Goal: Complete application form

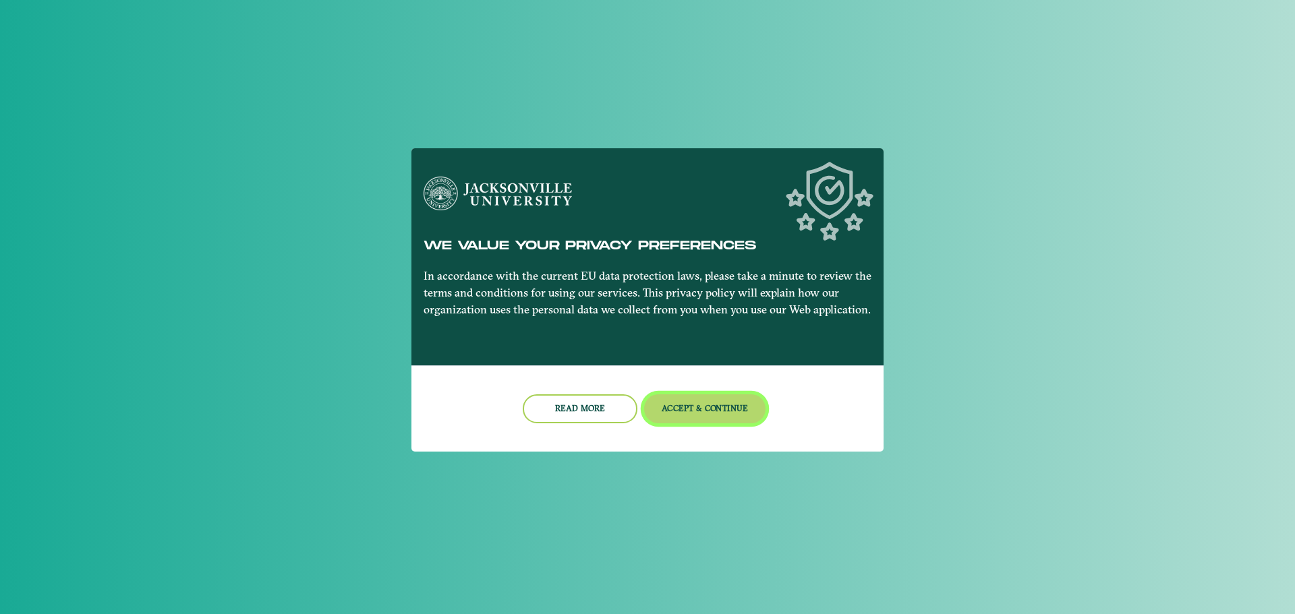
click at [660, 414] on button "Accept & Continue" at bounding box center [705, 409] width 122 height 29
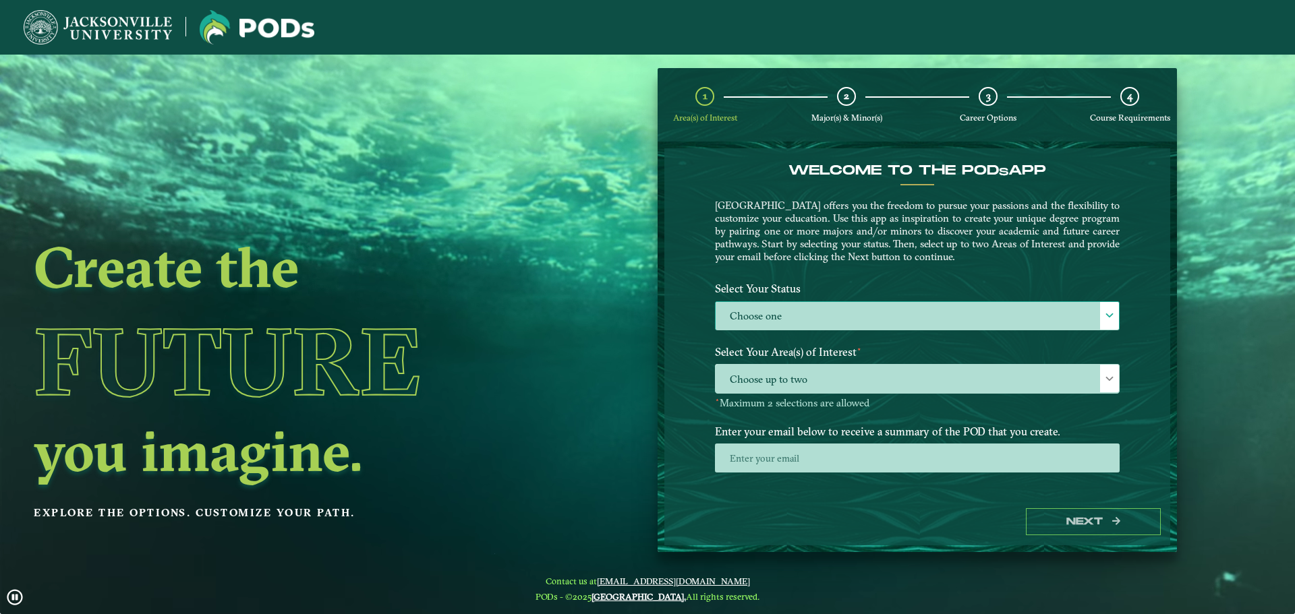
click at [784, 308] on label "Choose one" at bounding box center [917, 316] width 403 height 29
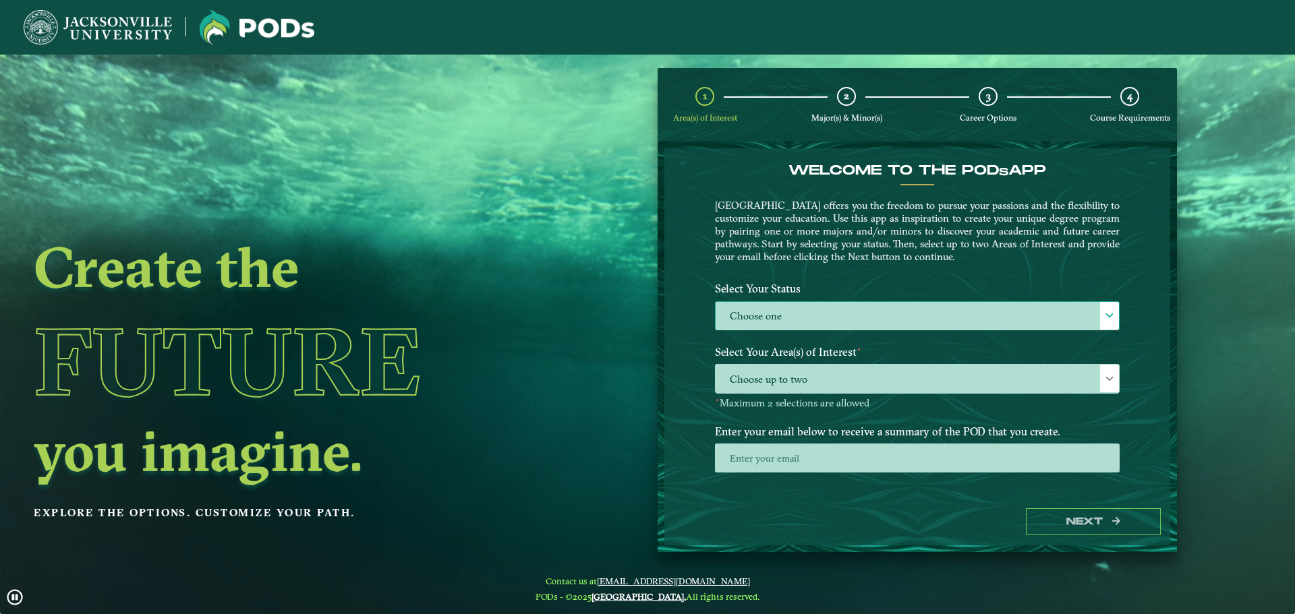
scroll to position [7, 62]
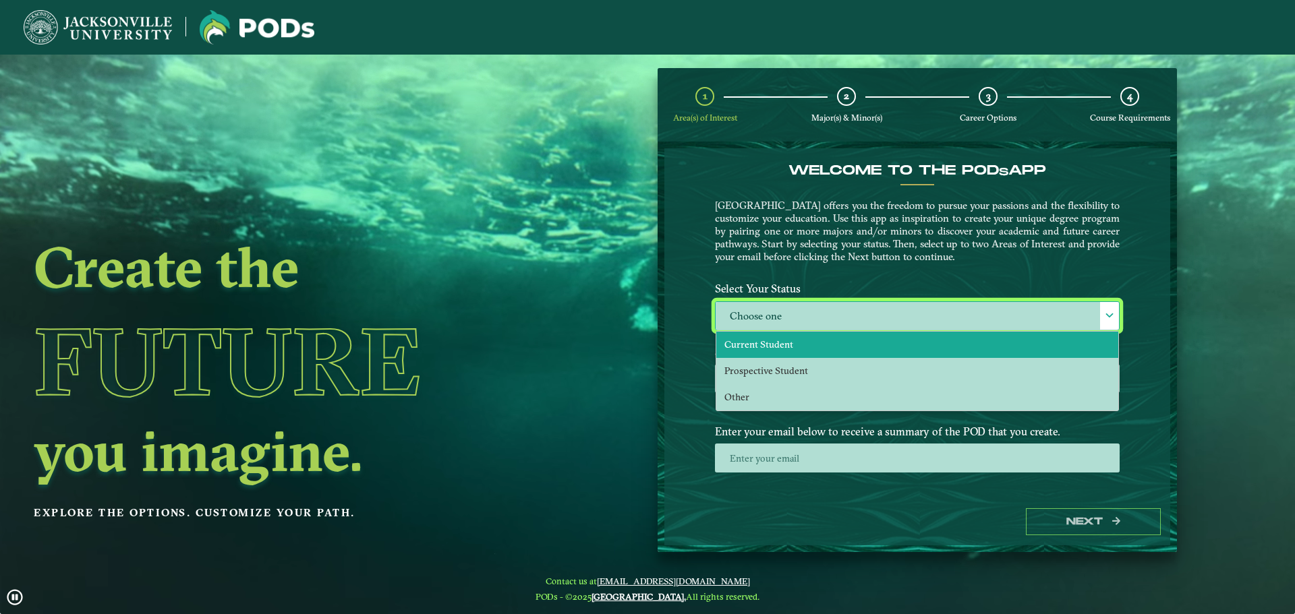
click at [776, 338] on li "Current Student" at bounding box center [917, 345] width 402 height 26
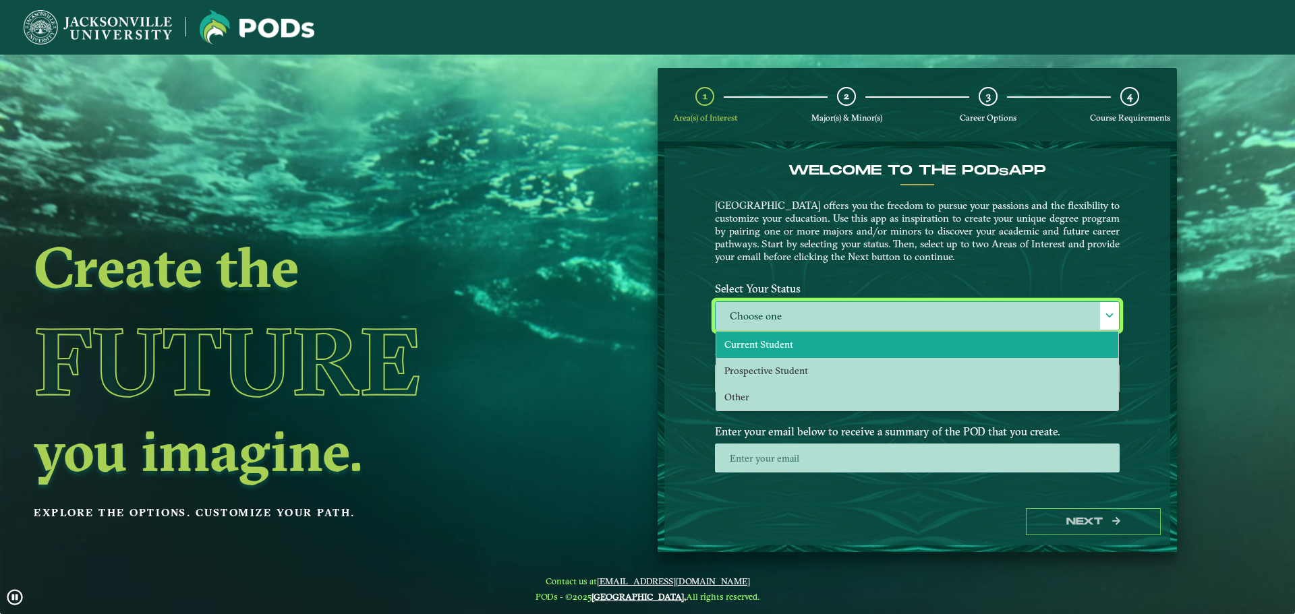
select select "[object Object]"
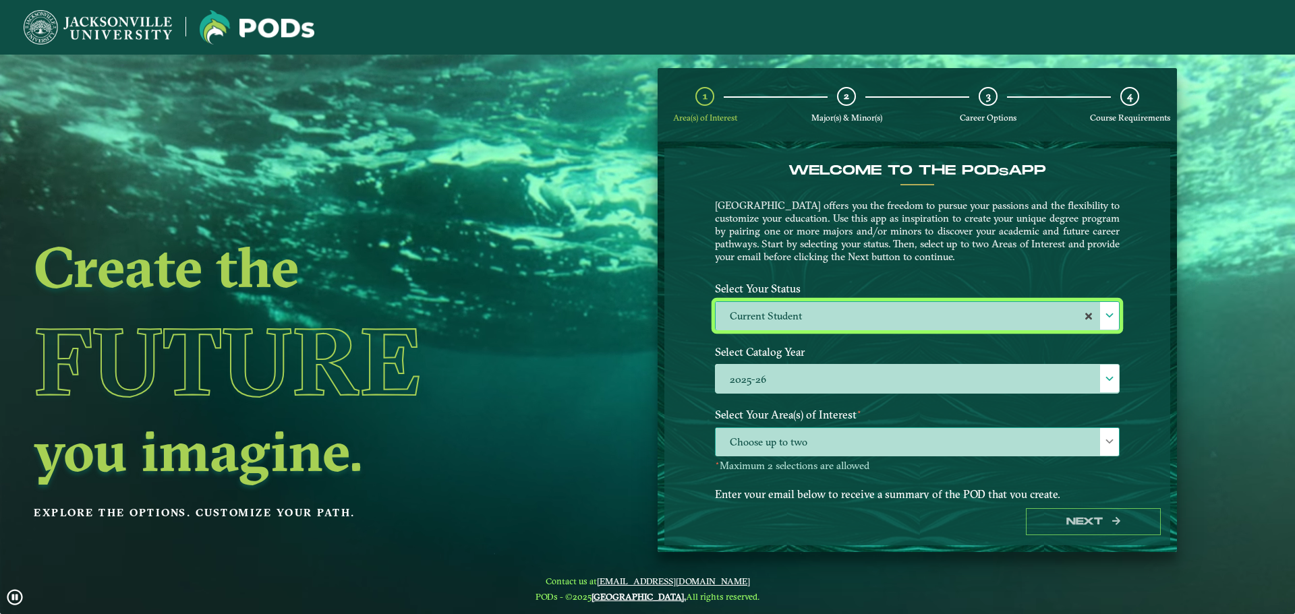
click at [874, 453] on span "Choose up to two" at bounding box center [917, 442] width 403 height 29
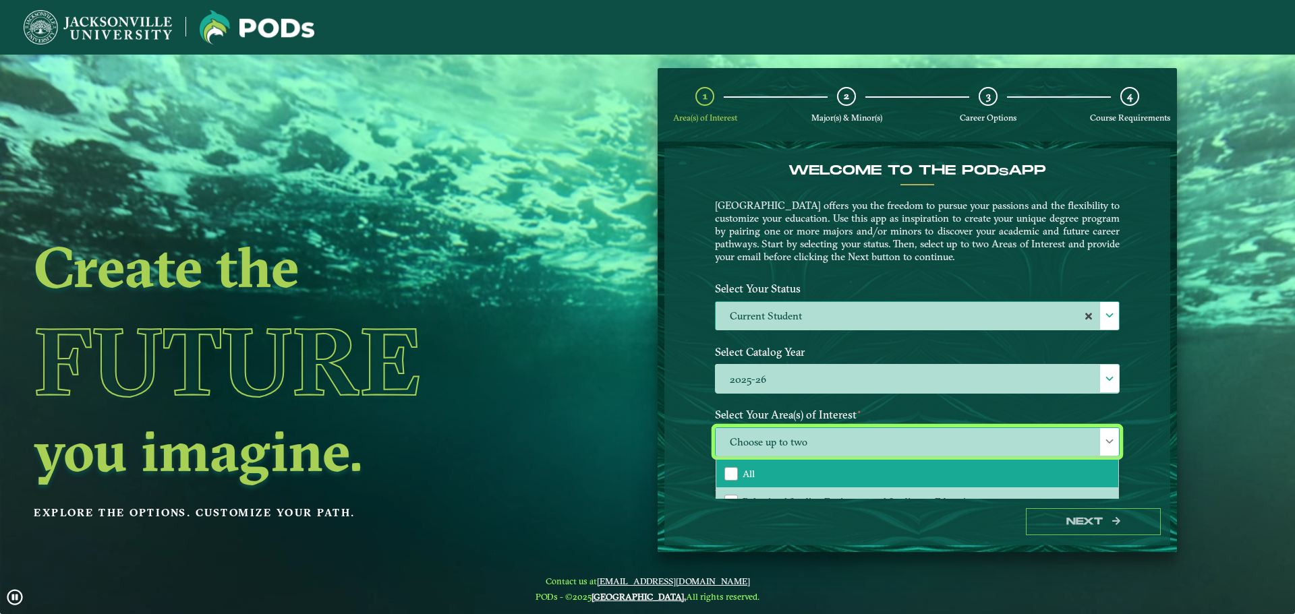
click at [779, 473] on li "All" at bounding box center [917, 474] width 402 height 28
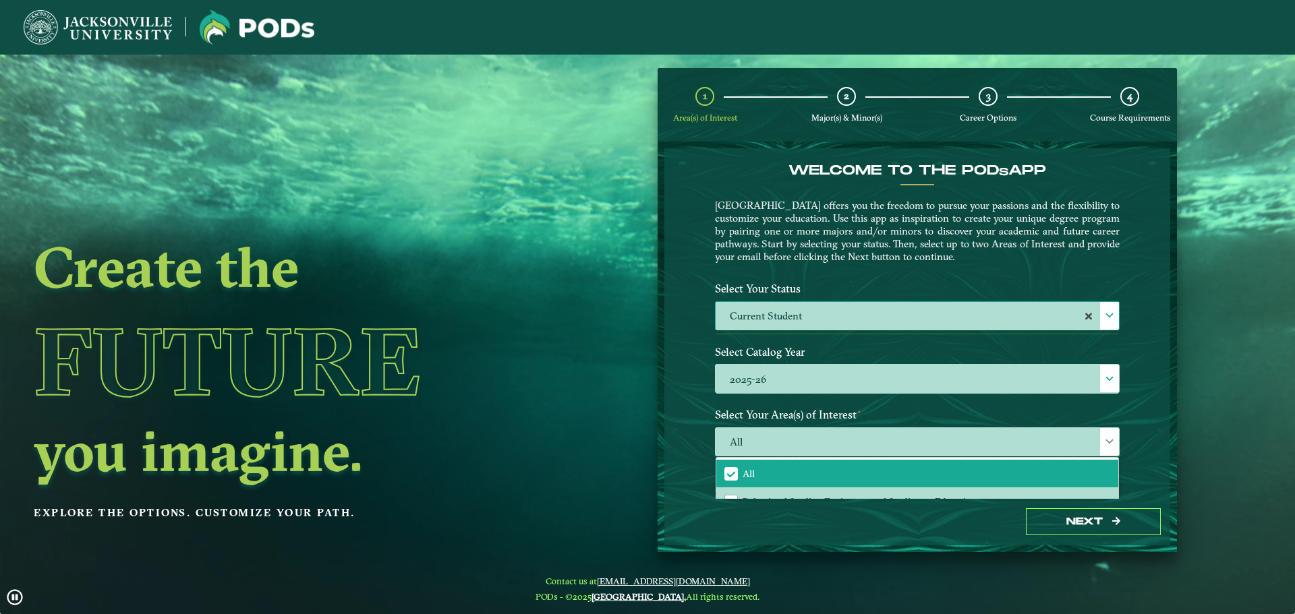
click at [1140, 476] on div "Welcome to the POD s app [GEOGRAPHIC_DATA] offers you the freedom to pursue you…" at bounding box center [917, 323] width 506 height 350
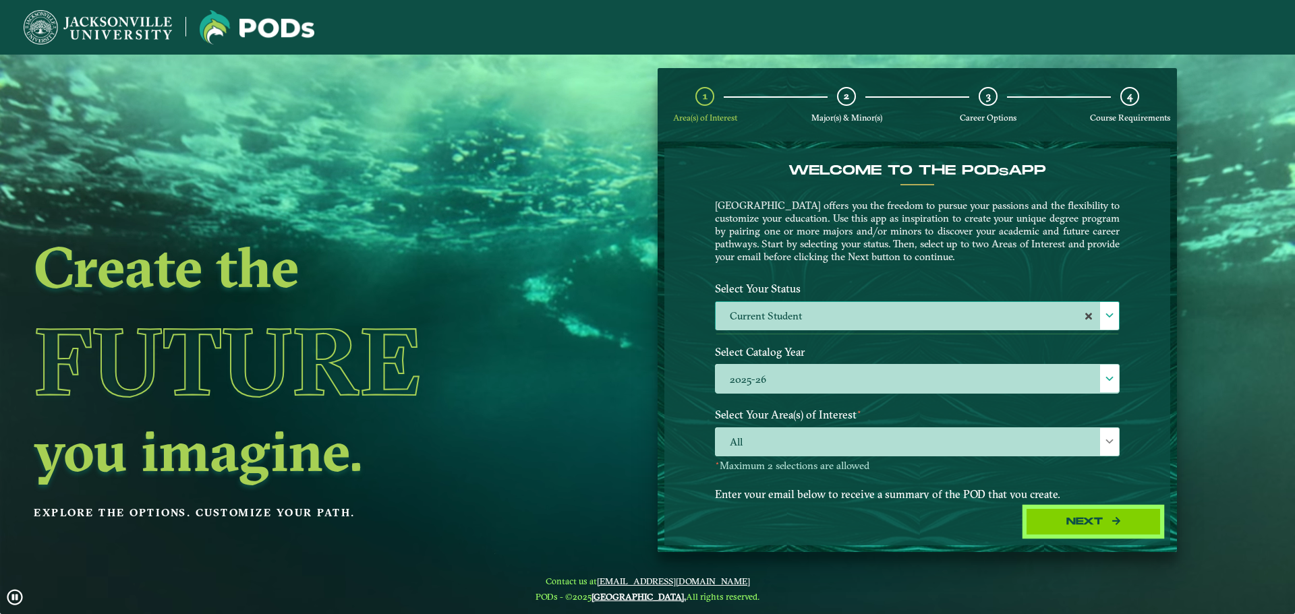
click at [1106, 515] on button "Next" at bounding box center [1093, 523] width 135 height 28
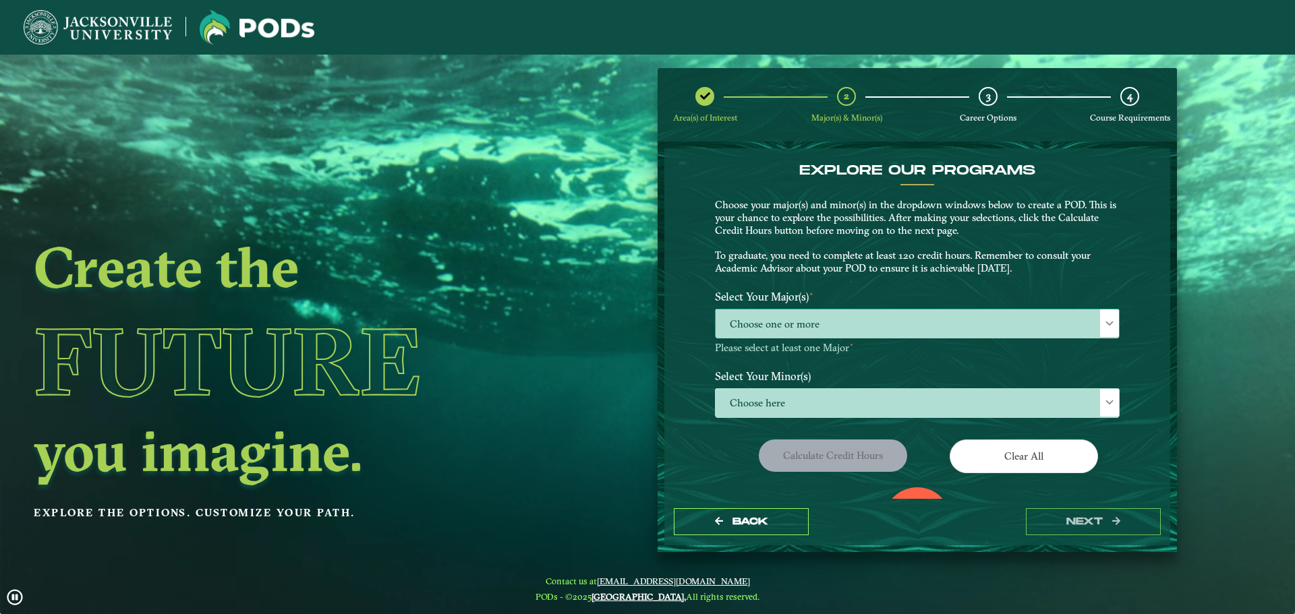
click at [838, 324] on span "Choose one or more" at bounding box center [917, 324] width 403 height 29
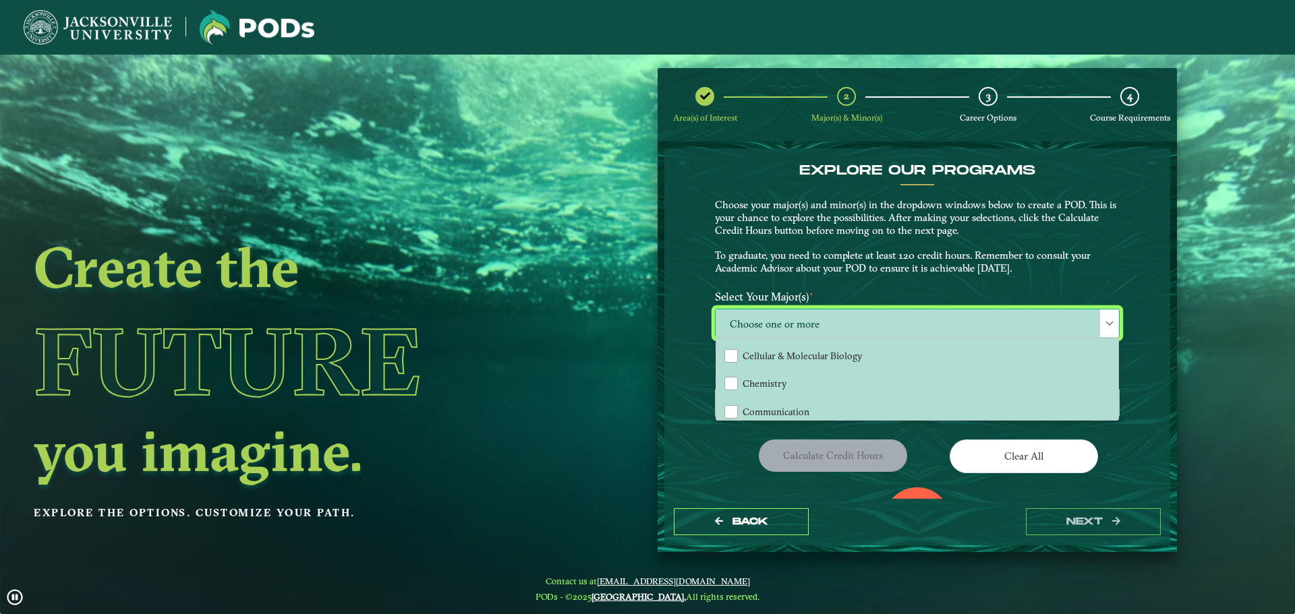
scroll to position [405, 0]
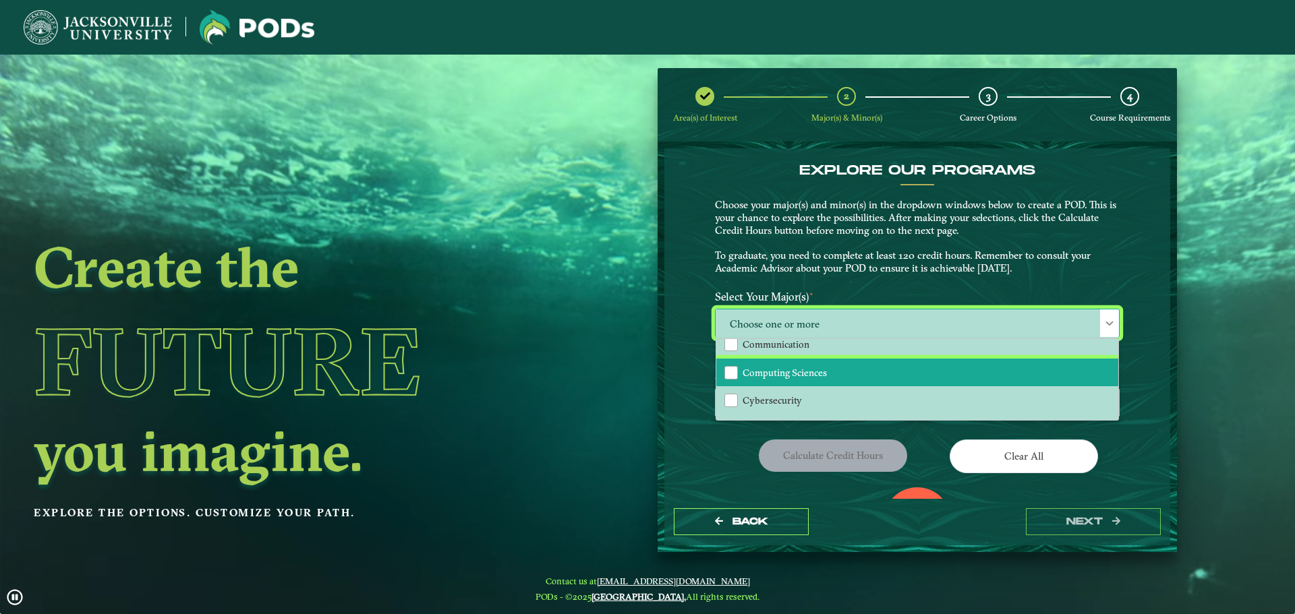
click at [782, 379] on li "Computing Sciences" at bounding box center [917, 373] width 402 height 28
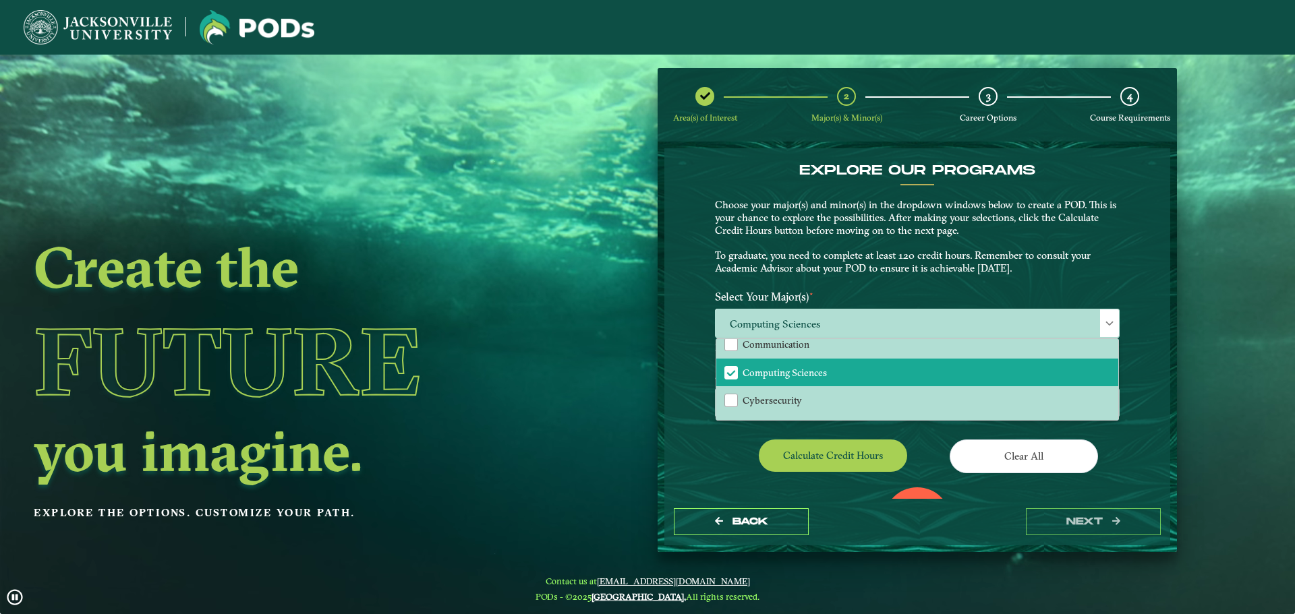
click at [728, 448] on div "Calculate credit hours" at bounding box center [811, 459] width 212 height 38
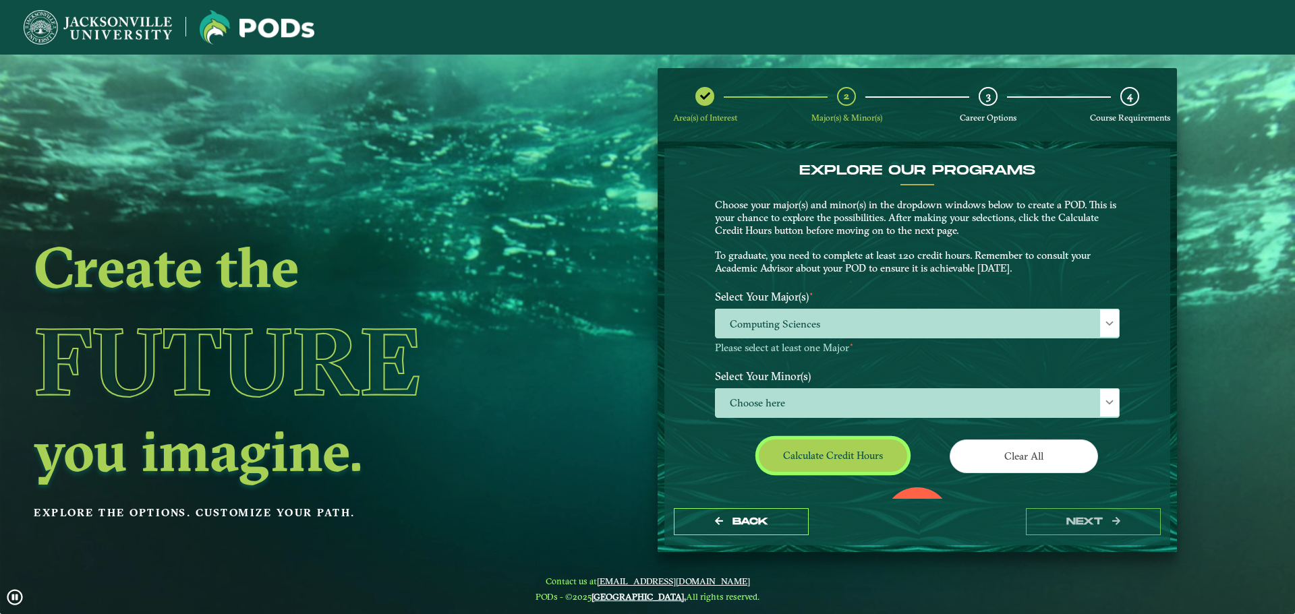
click at [867, 452] on button "Calculate credit hours" at bounding box center [833, 456] width 148 height 32
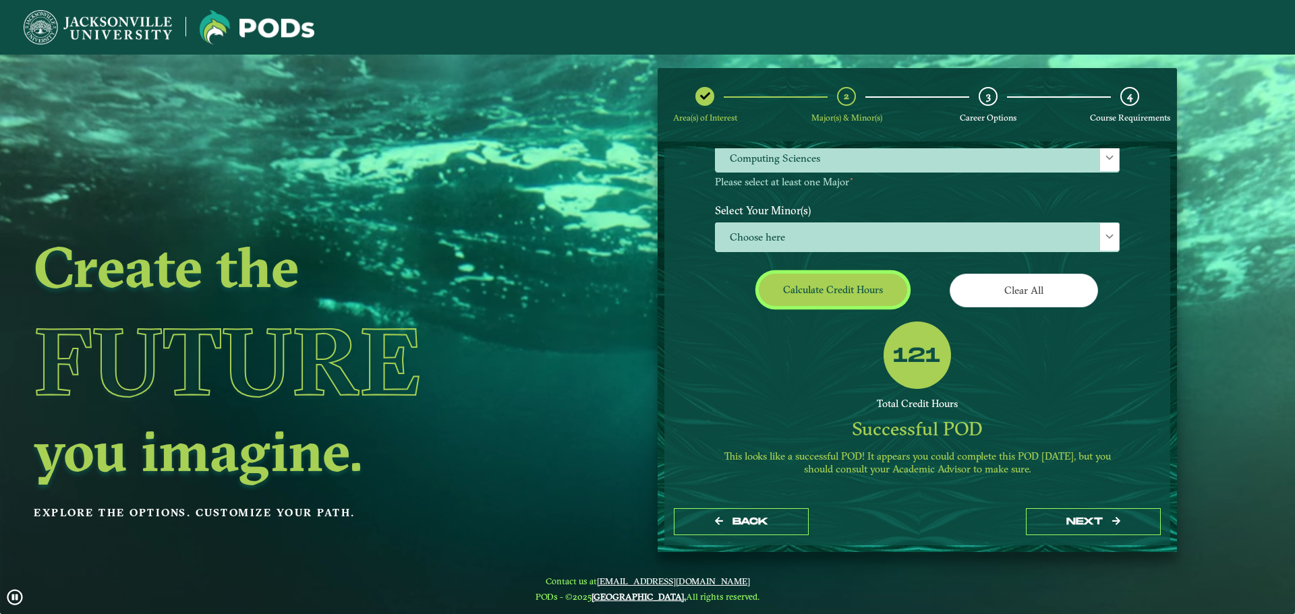
scroll to position [0, 0]
